Goal: Find specific page/section: Find specific page/section

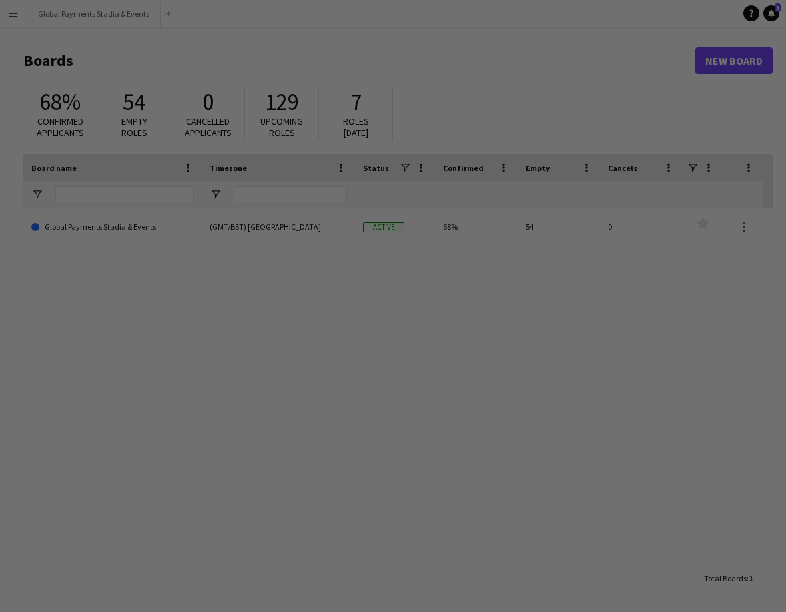
click at [662, 213] on div at bounding box center [397, 309] width 794 height 618
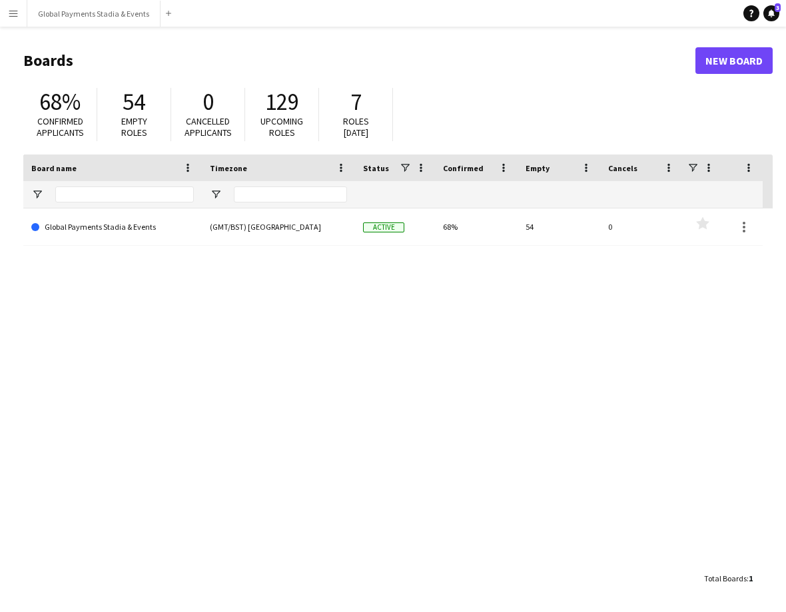
click at [102, 244] on link "Global Payments Stadia & Events" at bounding box center [112, 227] width 163 height 37
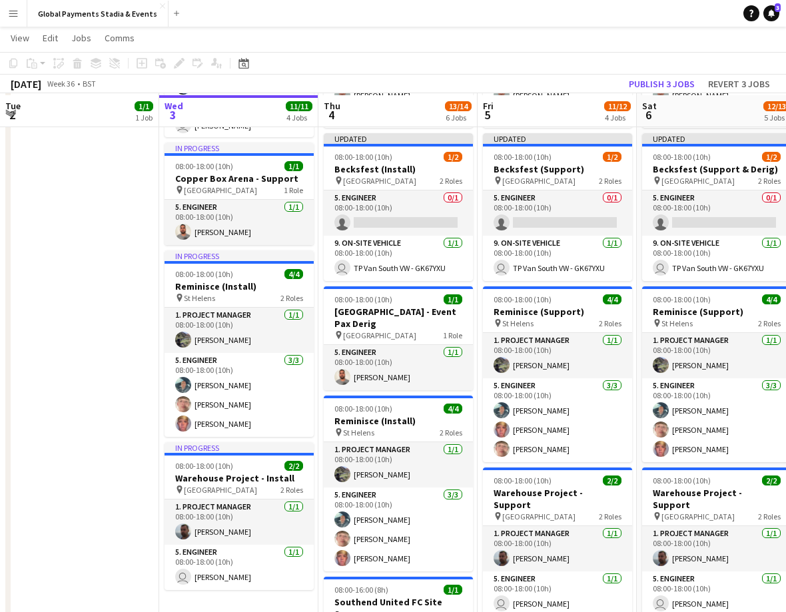
scroll to position [214, 0]
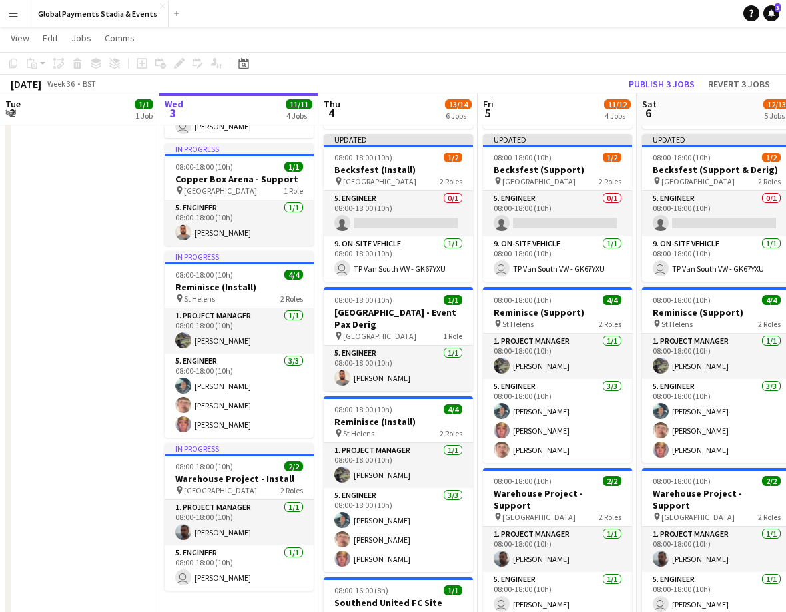
click at [388, 173] on h3 "Becksfest (Install)" at bounding box center [398, 170] width 149 height 12
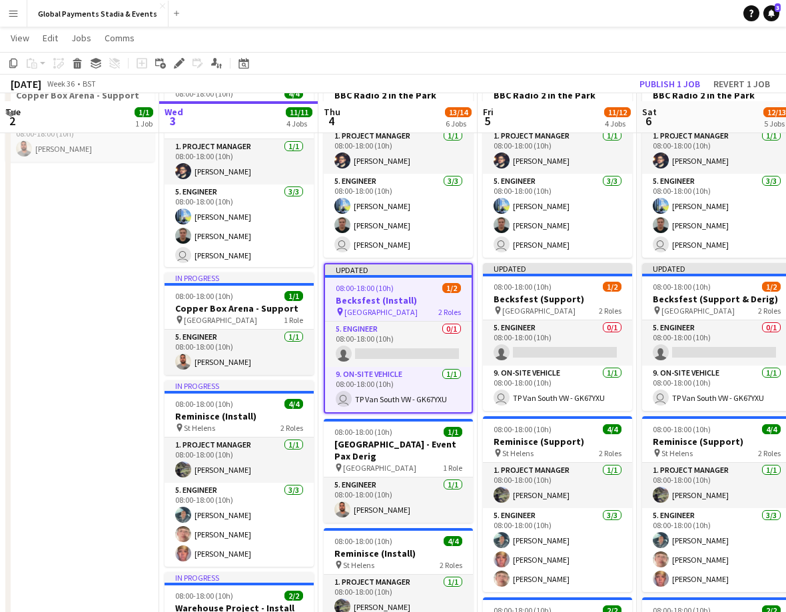
scroll to position [77, 0]
